Goal: Communication & Community: Answer question/provide support

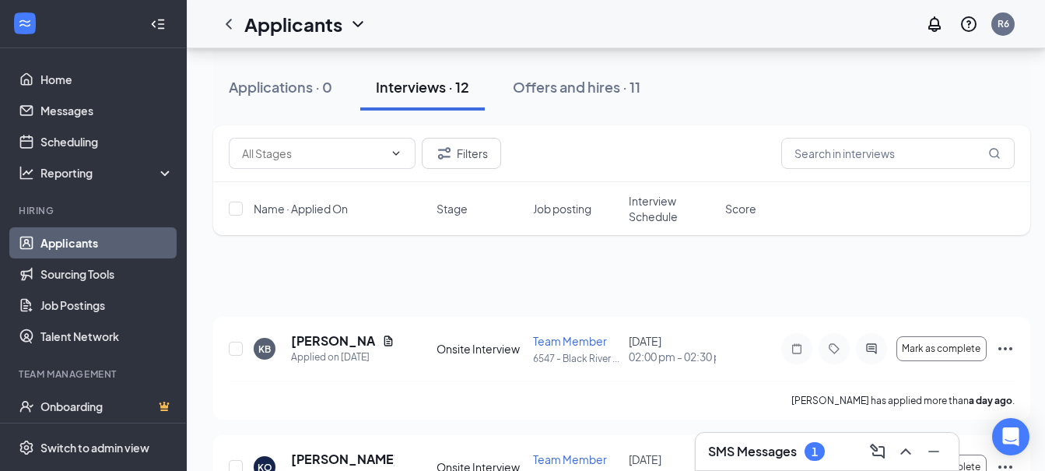
click at [741, 461] on div "SMS Messages 1" at bounding box center [827, 451] width 238 height 25
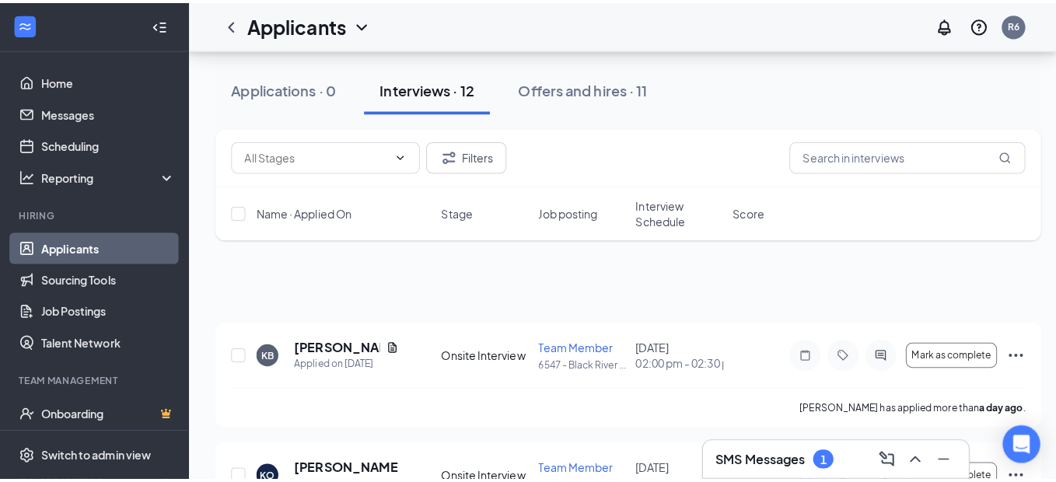
scroll to position [1400, 0]
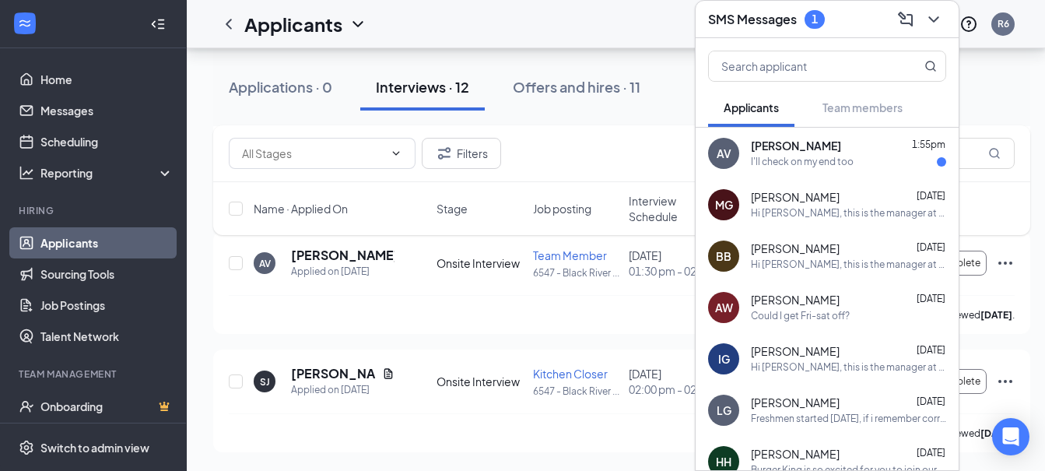
click at [834, 156] on div "I'll check on my end too" at bounding box center [802, 162] width 103 height 13
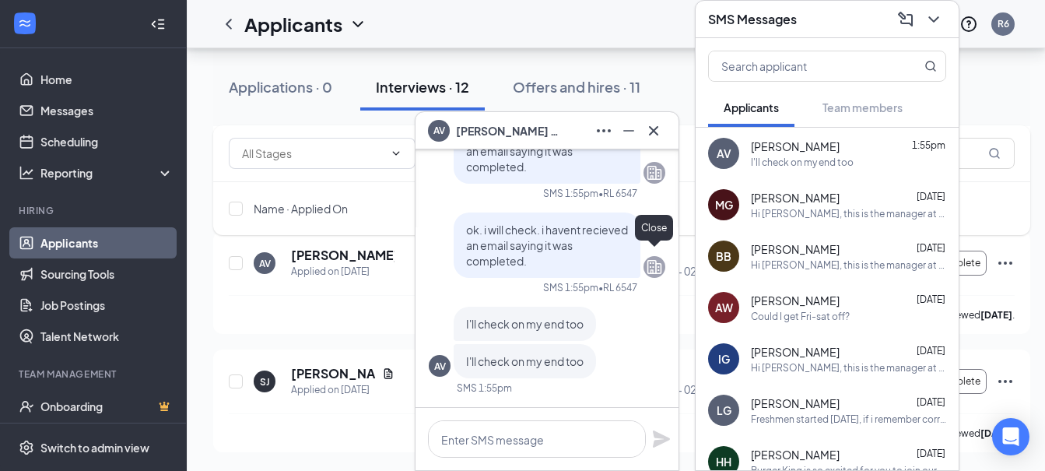
click at [659, 136] on icon "Cross" at bounding box center [653, 130] width 19 height 19
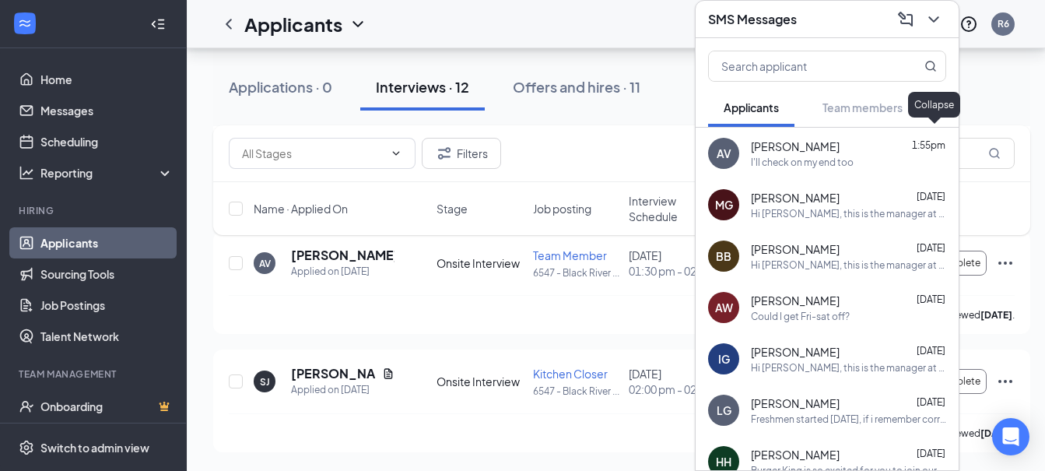
click at [933, 16] on icon "ChevronDown" at bounding box center [933, 19] width 10 height 6
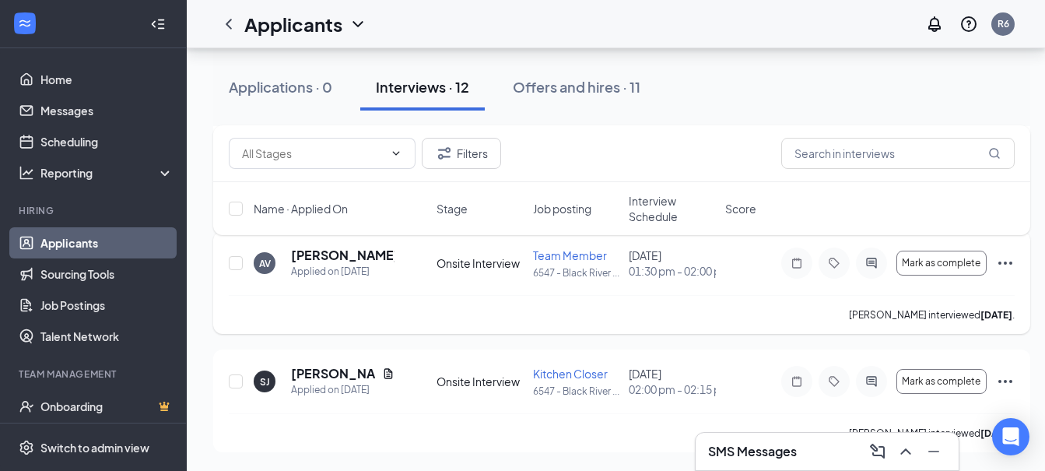
click at [1005, 272] on icon "Ellipses" at bounding box center [1005, 263] width 19 height 19
click at [870, 268] on icon "ActiveChat" at bounding box center [871, 262] width 10 height 10
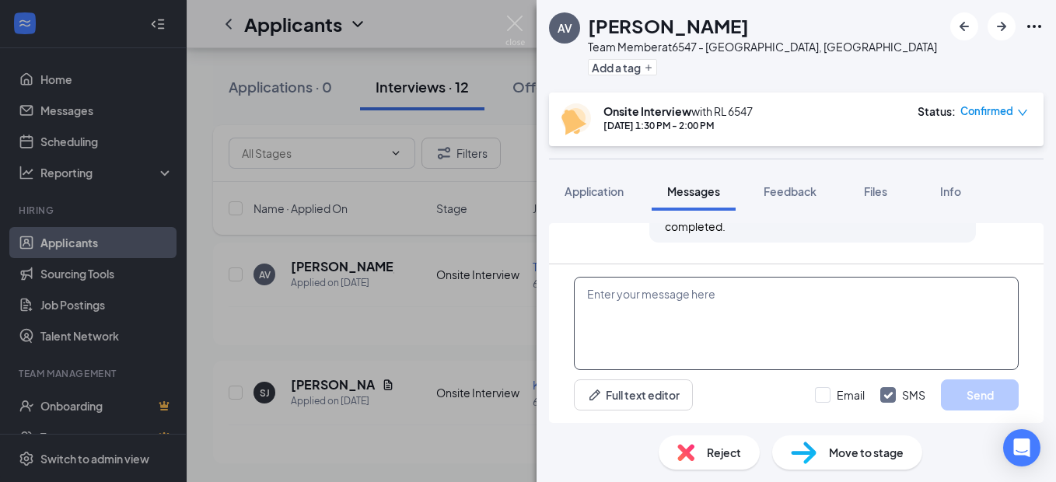
scroll to position [681, 0]
click at [638, 297] on textarea at bounding box center [796, 323] width 445 height 93
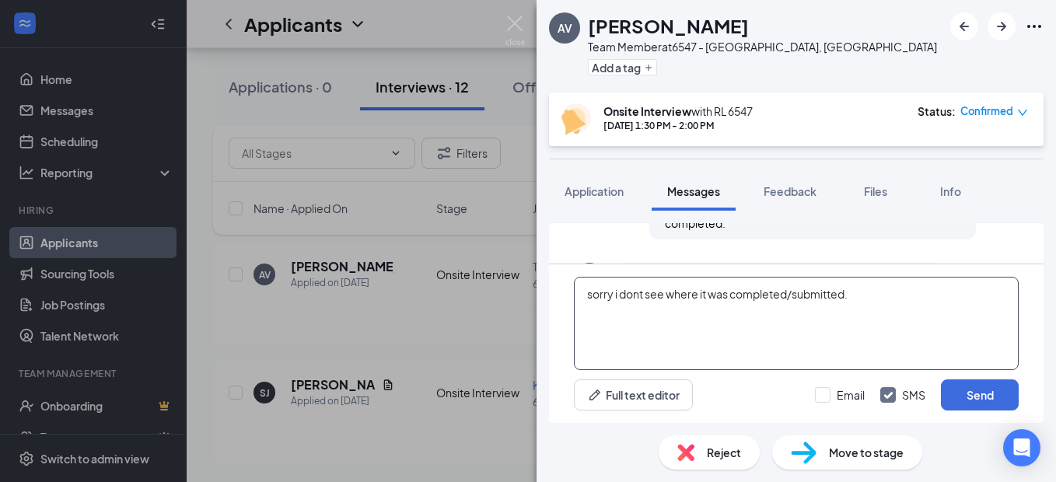
click at [601, 297] on textarea "sorry i dont see where it was completed/submitted." at bounding box center [796, 323] width 445 height 93
click at [875, 292] on textarea "Sorry, I don't see where it was completed/submitted." at bounding box center [796, 323] width 445 height 93
type textarea "Sorry, I don't see where it was completed/submitted. If there is a problem, I c…"
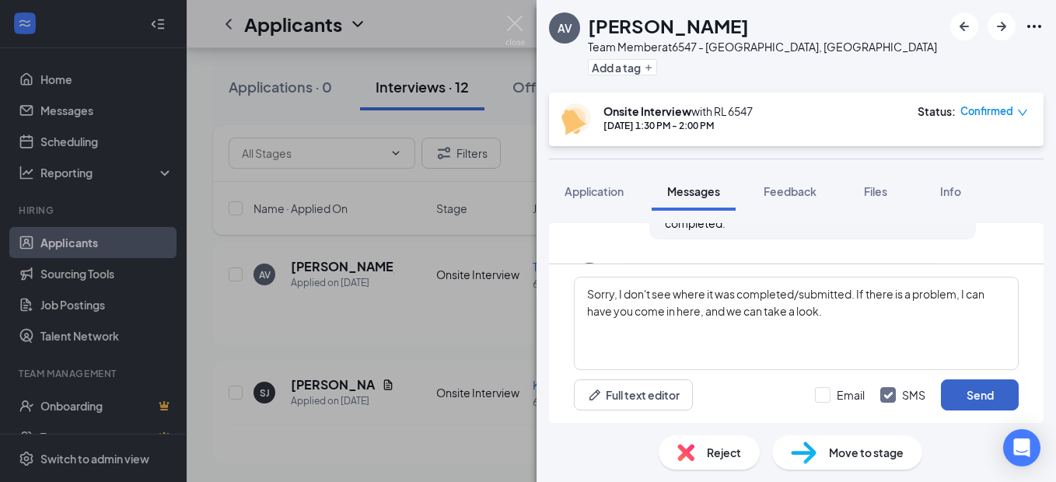
click at [970, 391] on button "Send" at bounding box center [980, 395] width 78 height 31
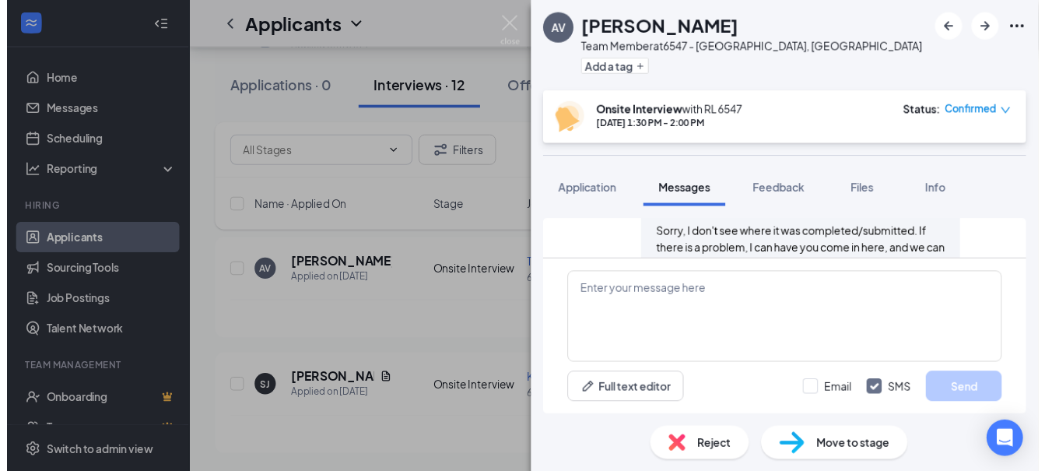
scroll to position [958, 0]
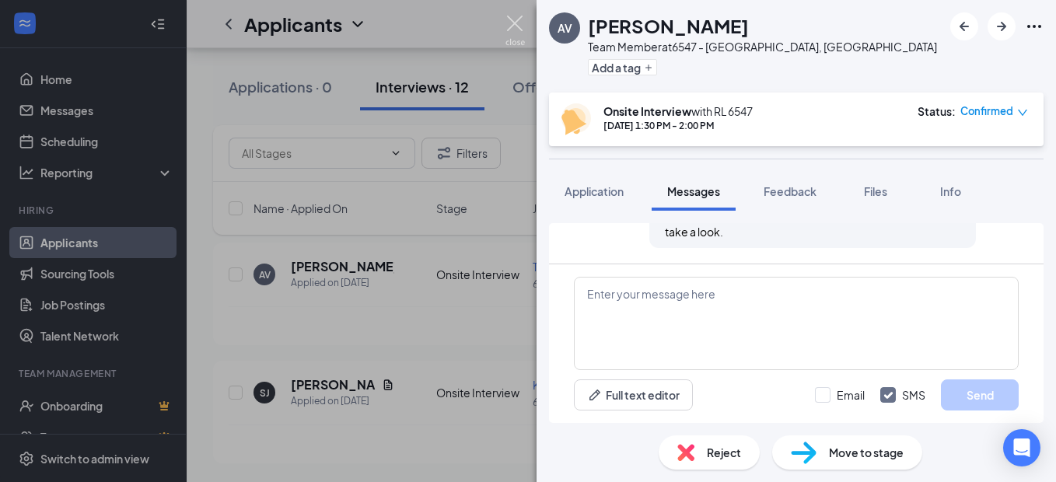
click at [515, 22] on img at bounding box center [515, 31] width 19 height 30
